Goal: Task Accomplishment & Management: Complete application form

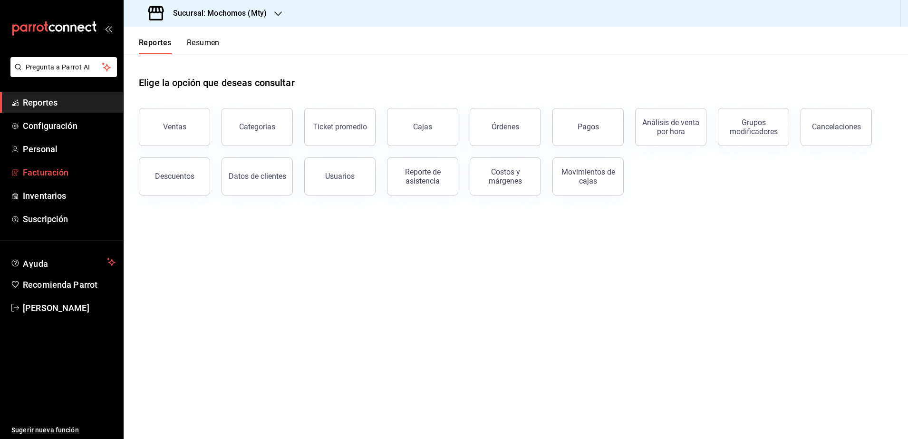
click at [51, 170] on span "Facturación" at bounding box center [69, 172] width 93 height 13
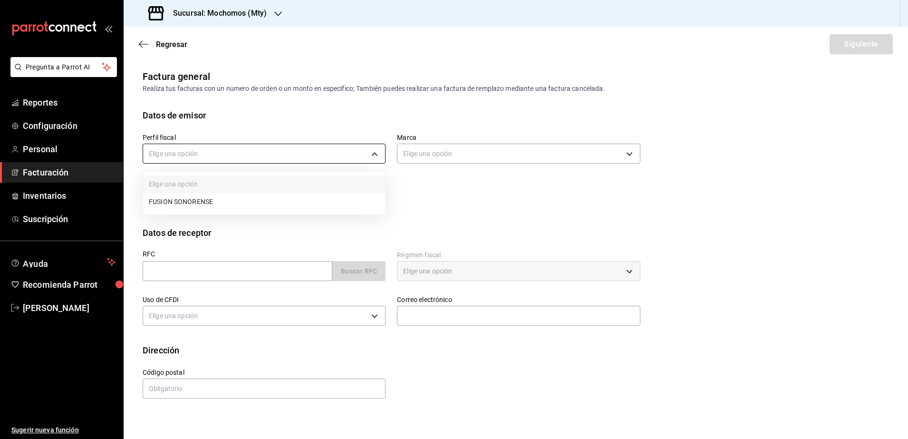
click at [368, 160] on body "Pregunta a Parrot AI Reportes Configuración Personal Facturación Inventarios Su…" at bounding box center [454, 219] width 908 height 439
click at [325, 198] on li "FUSION SONORENSE" at bounding box center [264, 202] width 242 height 18
type input "708a3624-aa26-48d5-ac89-55ea41d845cd"
type input "b352ad34-a903-4246-b8b1-197398375429"
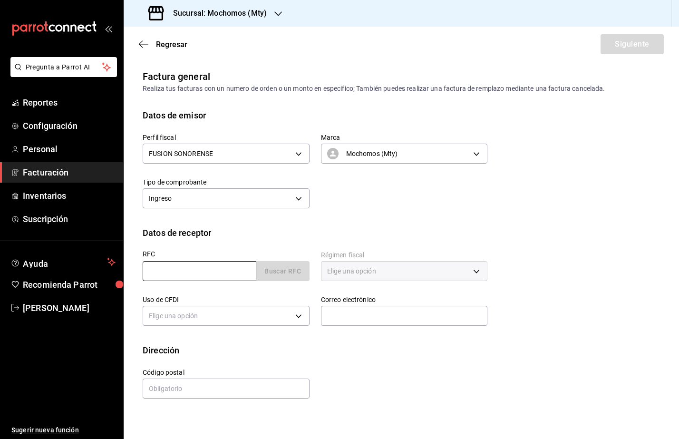
click at [147, 266] on input "text" at bounding box center [200, 271] width 114 height 20
paste input "LOG191219SV3"
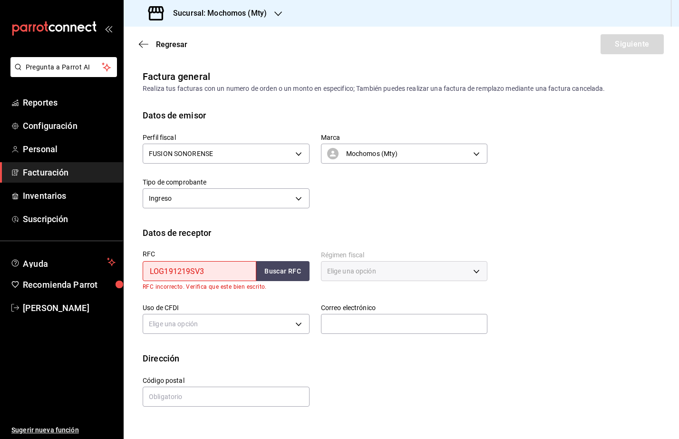
click at [148, 271] on input "LOG191219SV3" at bounding box center [200, 271] width 114 height 20
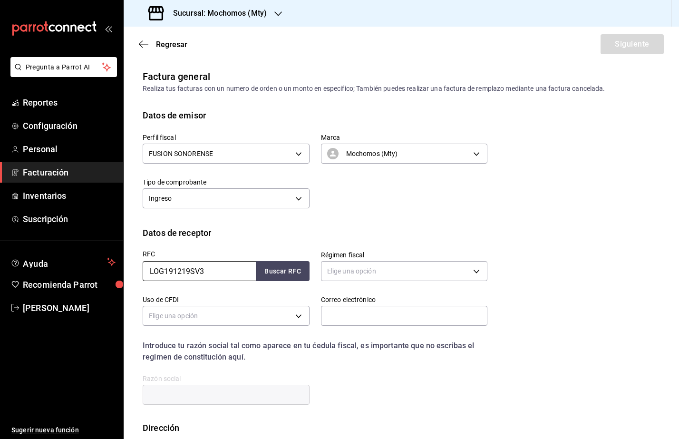
type input "LOG191219SV3"
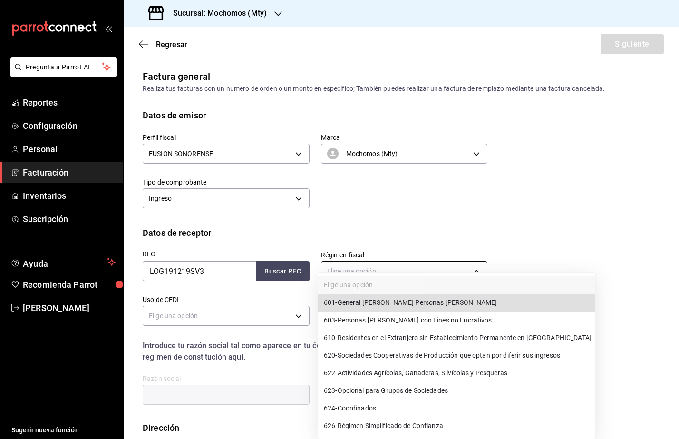
click at [409, 268] on body "Pregunta a Parrot AI Reportes Configuración Personal Facturación Inventarios Su…" at bounding box center [339, 219] width 679 height 439
click at [407, 305] on span "601 - General [PERSON_NAME] Personas [PERSON_NAME]" at bounding box center [410, 303] width 173 height 10
type input "601"
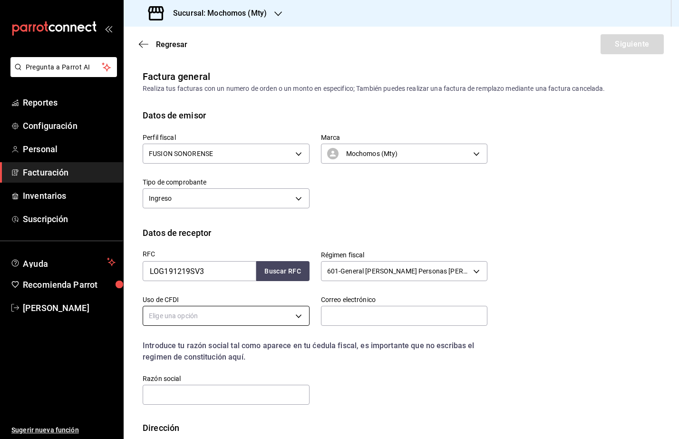
click at [208, 323] on body "Pregunta a Parrot AI Reportes Configuración Personal Facturación Inventarios Su…" at bounding box center [339, 219] width 679 height 439
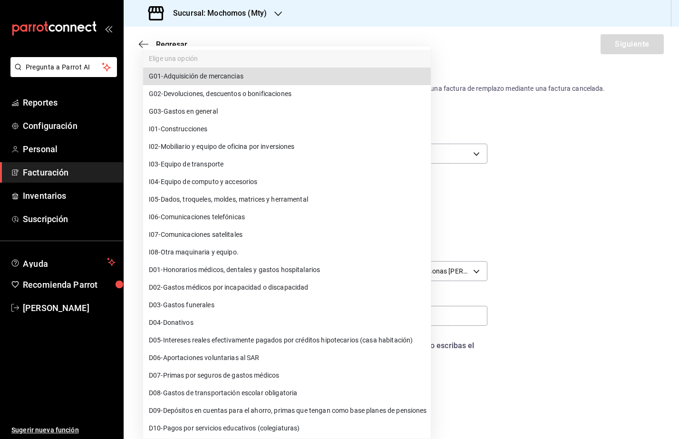
click at [236, 110] on li "G03 - Gastos en general" at bounding box center [287, 112] width 288 height 18
type input "G03"
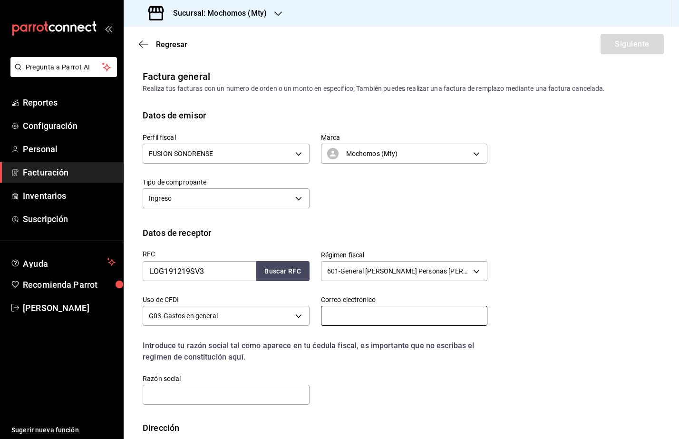
click at [348, 318] on input "text" at bounding box center [404, 316] width 167 height 20
type input "[PERSON_NAME][EMAIL_ADDRESS][PERSON_NAME][DOMAIN_NAME]"
click at [215, 398] on input "text" at bounding box center [226, 395] width 167 height 20
paste input "LOGATO"
click at [152, 398] on input "LOGATO" at bounding box center [226, 395] width 167 height 20
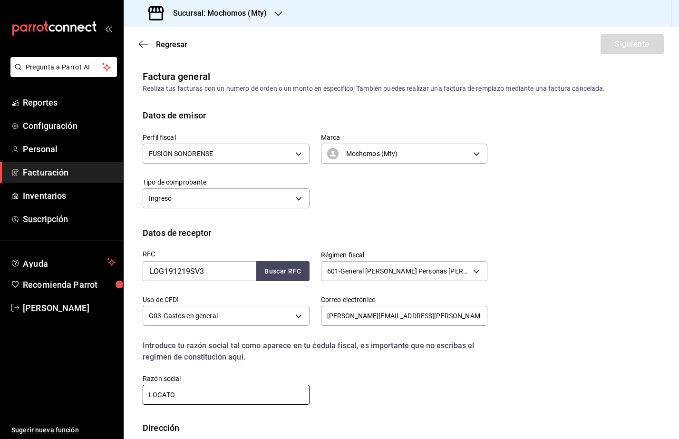
scroll to position [54, 0]
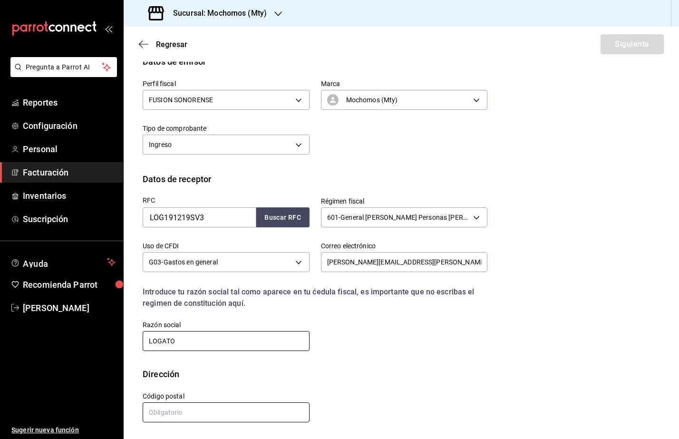
type input "LOGATO"
drag, startPoint x: 165, startPoint y: 407, endPoint x: 160, endPoint y: 408, distance: 4.9
click at [160, 408] on input "text" at bounding box center [226, 412] width 167 height 20
paste input "01800"
type input "01800"
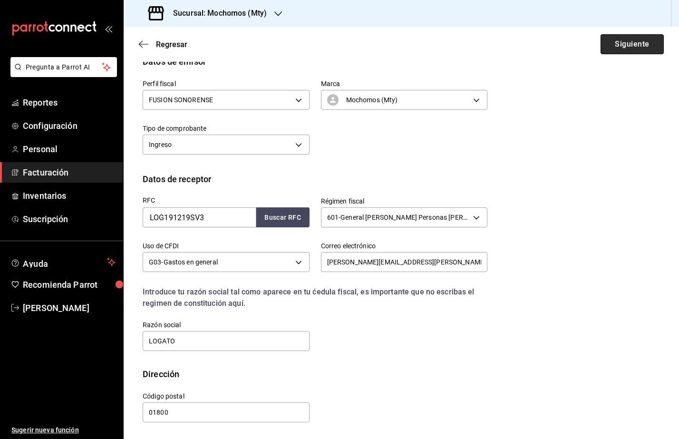
click at [617, 43] on button "Siguiente" at bounding box center [632, 44] width 63 height 20
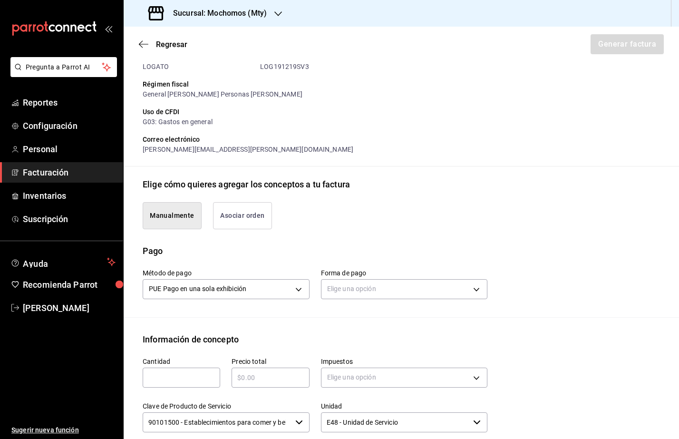
scroll to position [173, 0]
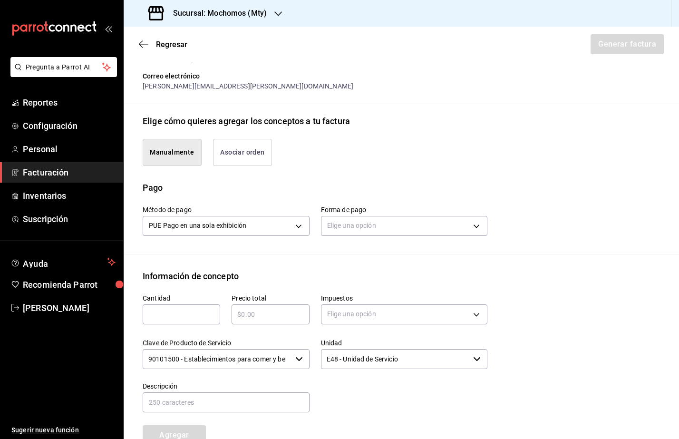
click at [185, 318] on input "text" at bounding box center [182, 314] width 78 height 11
type input "1"
click at [263, 318] on input "text" at bounding box center [271, 314] width 78 height 11
type input "$13274"
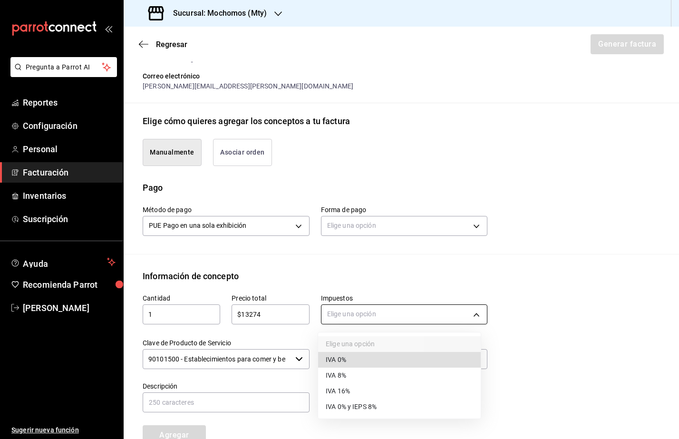
click at [326, 323] on body "Pregunta a Parrot AI Reportes Configuración Personal Facturación Inventarios Su…" at bounding box center [339, 219] width 679 height 439
click at [335, 391] on span "IVA 16%" at bounding box center [338, 391] width 24 height 10
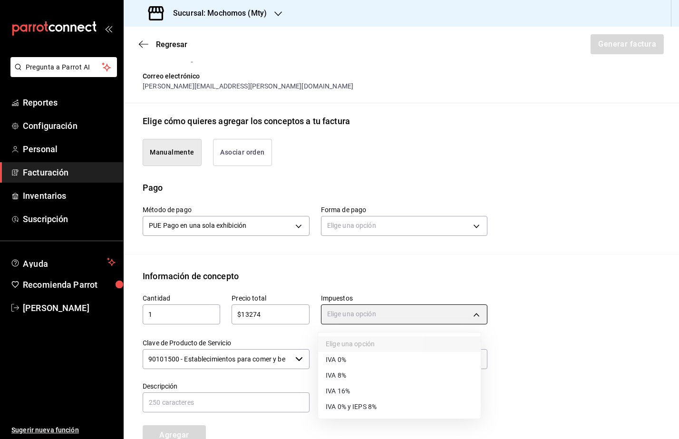
type input "IVA_16"
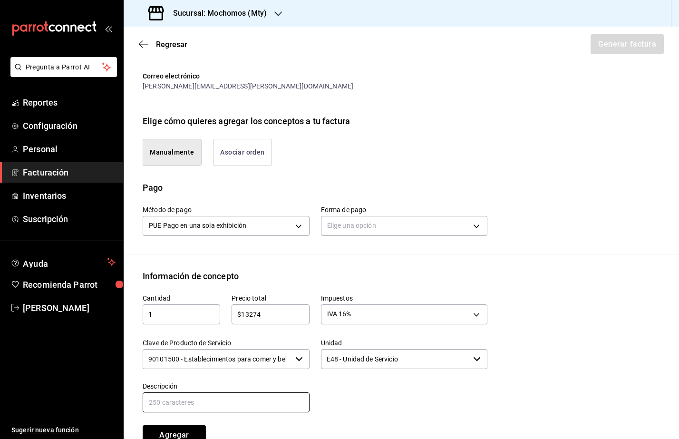
click at [252, 409] on input "text" at bounding box center [226, 402] width 167 height 20
type input "Consumo de Alimentos y Bebidas"
click at [181, 437] on button "Agregar" at bounding box center [174, 435] width 63 height 20
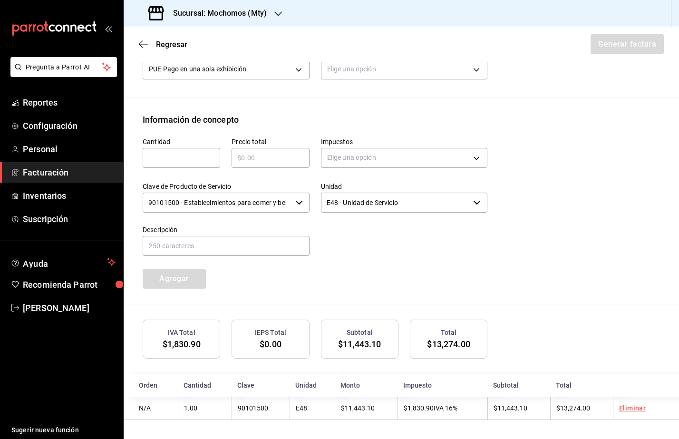
scroll to position [211, 0]
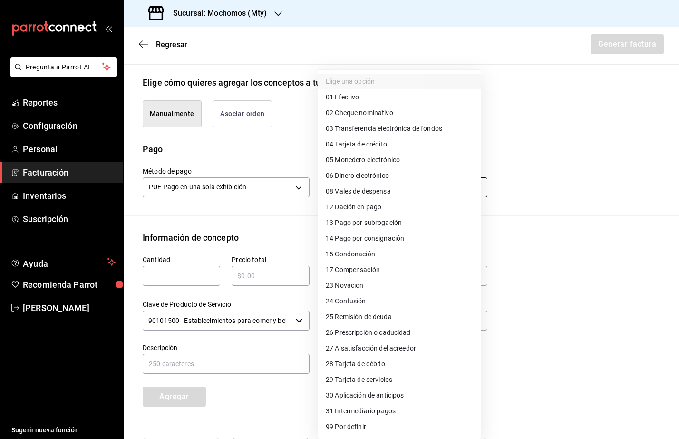
click at [377, 190] on body "Pregunta a Parrot AI Reportes Configuración Personal Facturación Inventarios Su…" at bounding box center [339, 219] width 679 height 439
click at [385, 145] on span "04 Tarjeta de crédito" at bounding box center [356, 144] width 61 height 10
type input "04"
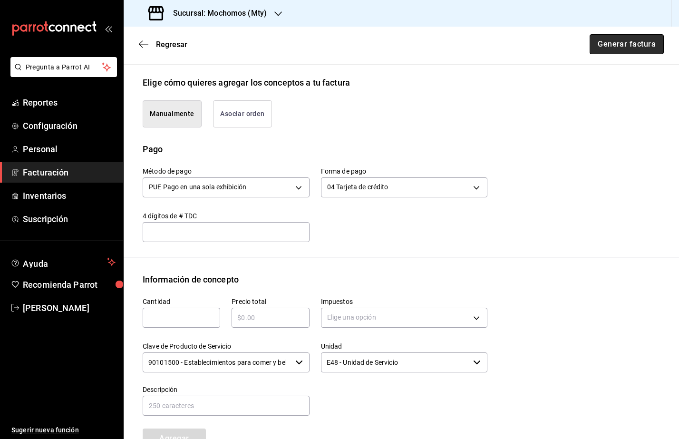
click at [611, 45] on button "Generar factura" at bounding box center [627, 44] width 74 height 20
